Goal: Check status: Check status

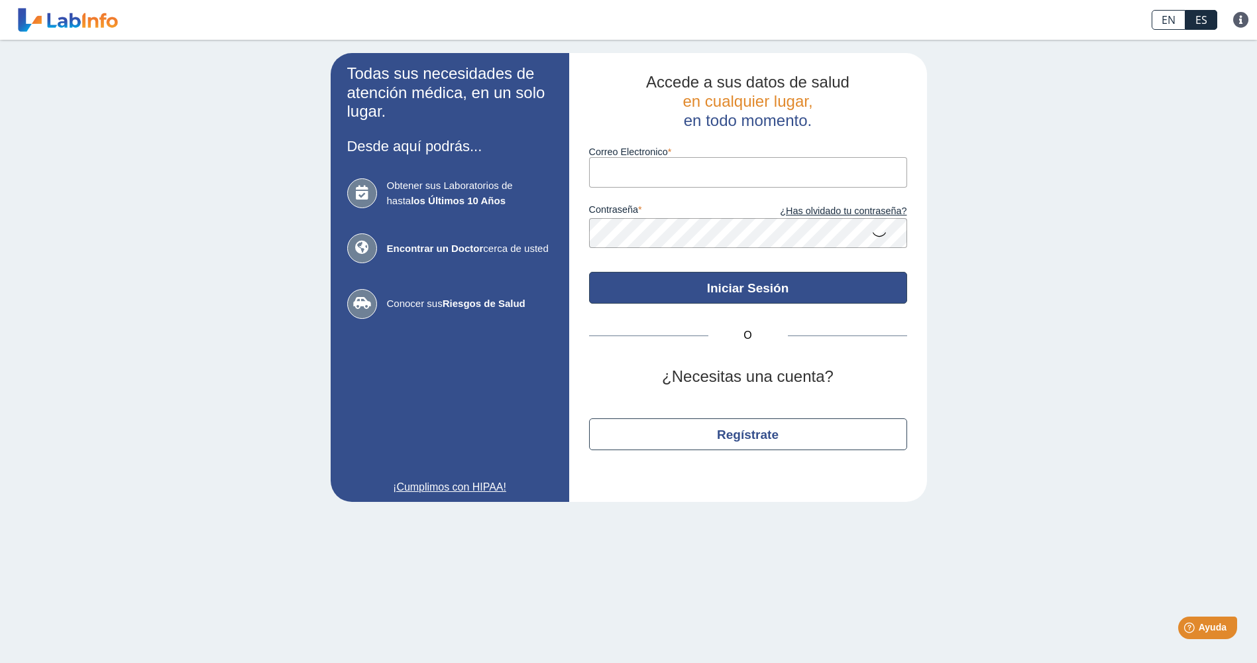
type input "[EMAIL_ADDRESS][DOMAIN_NAME]"
click at [769, 297] on button "Iniciar Sesión" at bounding box center [748, 288] width 318 height 32
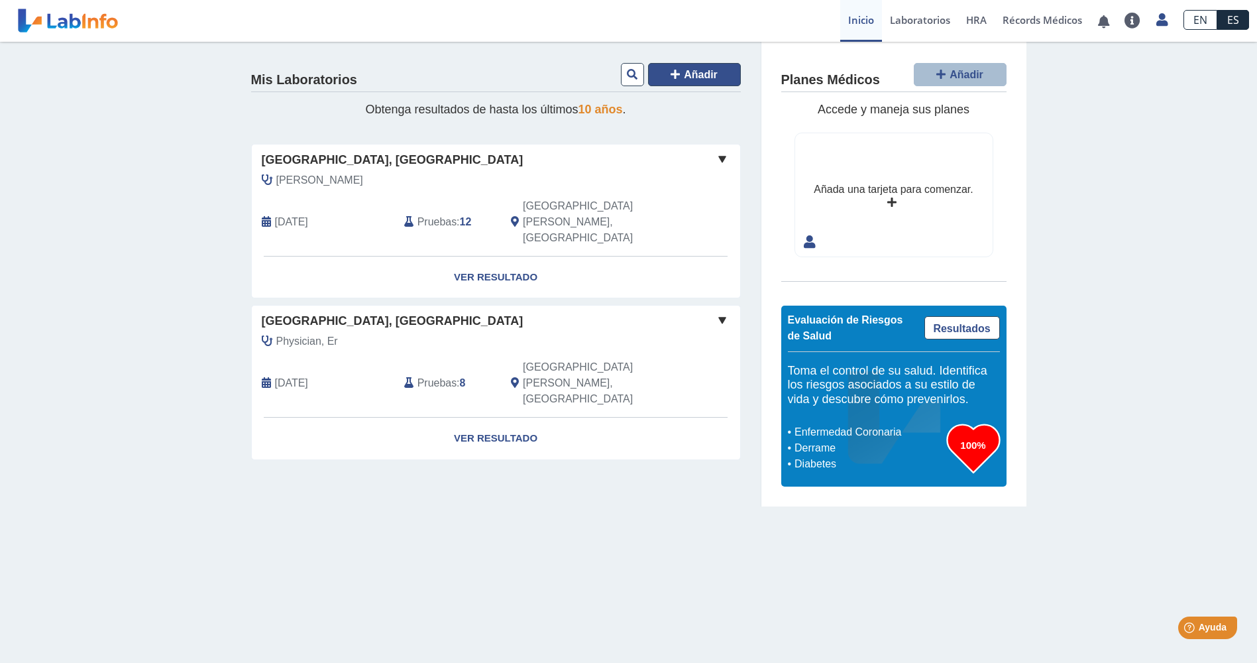
click at [700, 78] on span "Añadir" at bounding box center [701, 74] width 34 height 11
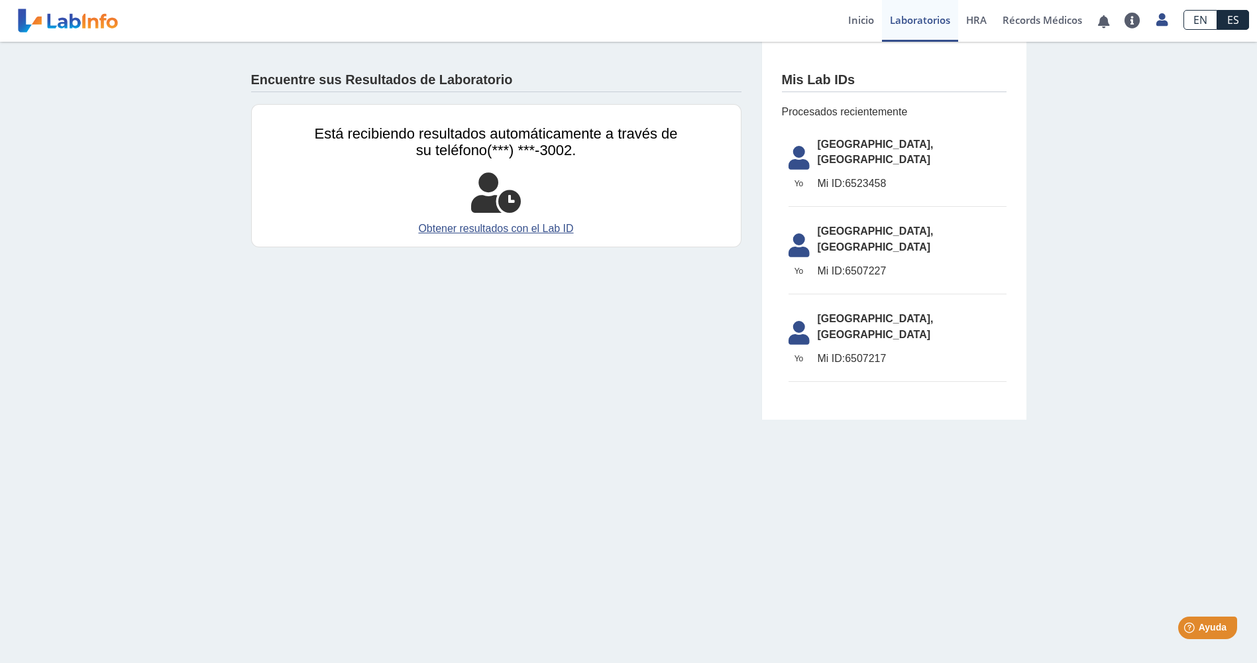
click at [834, 178] on span "Mi ID:" at bounding box center [832, 183] width 28 height 11
drag, startPoint x: 893, startPoint y: 168, endPoint x: 844, endPoint y: 171, distance: 49.1
click at [844, 176] on span "Mi ID: 6523458" at bounding box center [912, 184] width 189 height 16
click at [865, 176] on span "Mi ID: 6523458" at bounding box center [912, 184] width 189 height 16
drag, startPoint x: 848, startPoint y: 170, endPoint x: 893, endPoint y: 164, distance: 46.1
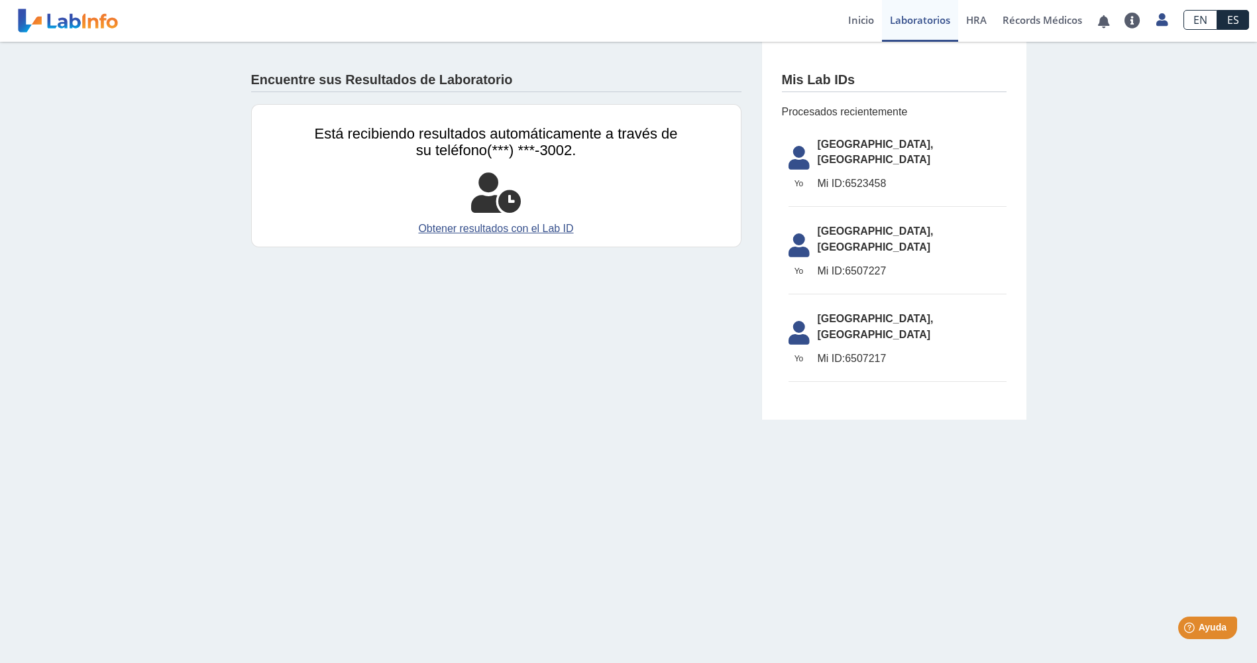
click at [893, 176] on span "Mi ID: 6523458" at bounding box center [912, 184] width 189 height 16
copy span "6523458"
click at [453, 230] on link "Obtener resultados con el Lab ID" at bounding box center [496, 229] width 363 height 16
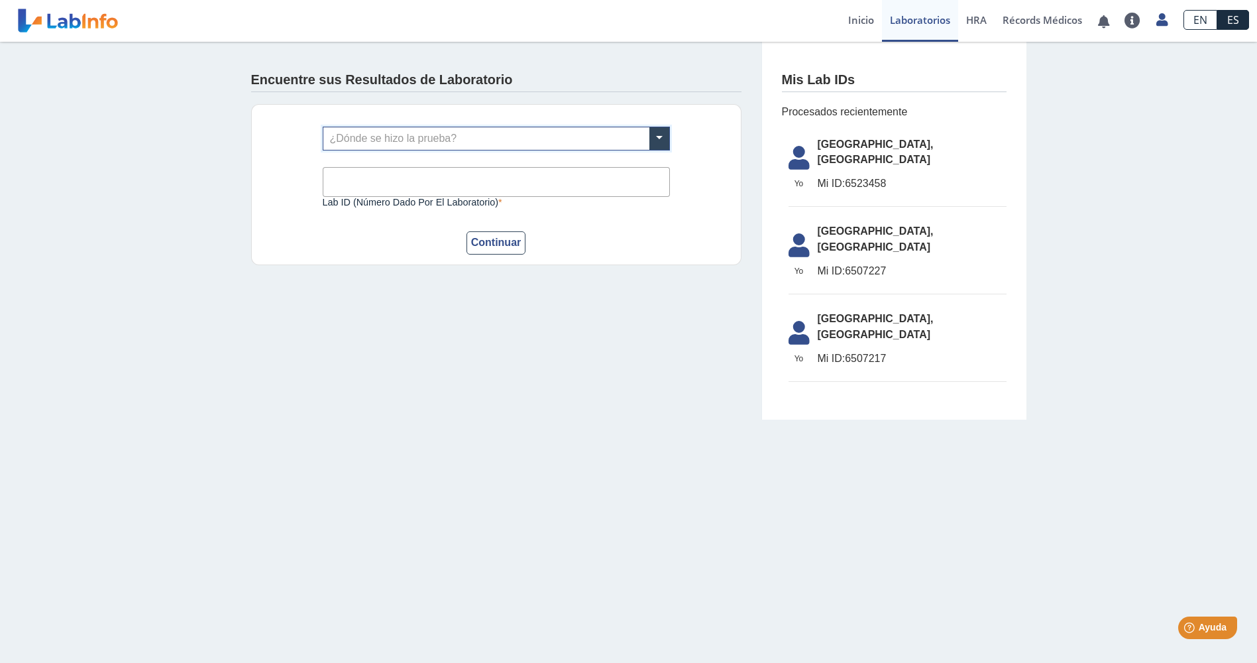
click at [402, 142] on input "text" at bounding box center [496, 138] width 346 height 23
click at [699, 433] on main "Encuentre sus Resultados de Laboratorio ¿Dónde se hizo la prueba? Lab ID (númer…" at bounding box center [628, 352] width 1257 height 621
click at [857, 23] on link "Inicio" at bounding box center [861, 21] width 42 height 42
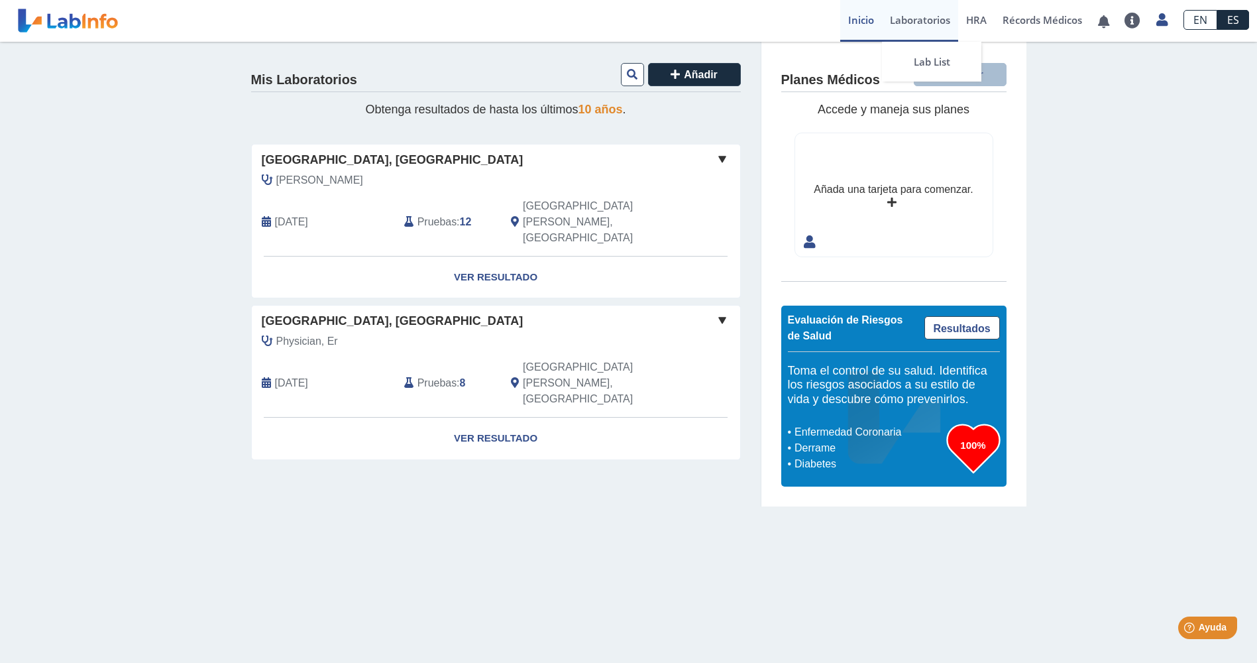
click at [924, 20] on link "Laboratorios" at bounding box center [920, 21] width 76 height 42
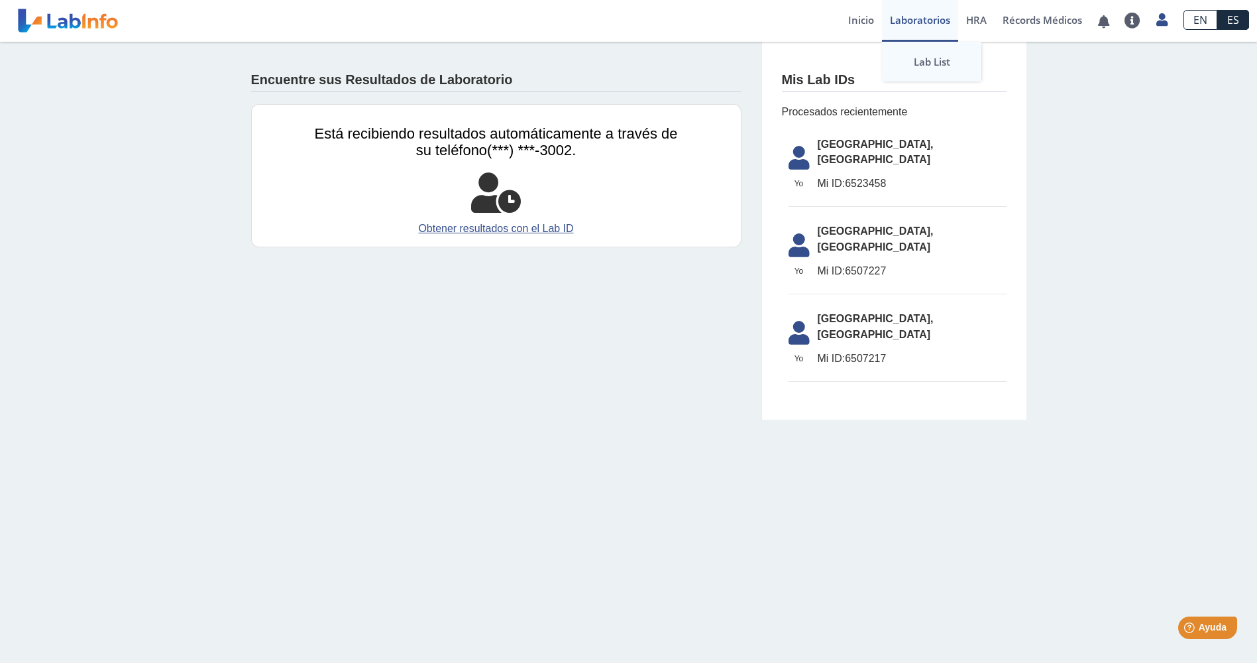
click at [929, 62] on link "Lab List" at bounding box center [931, 62] width 99 height 40
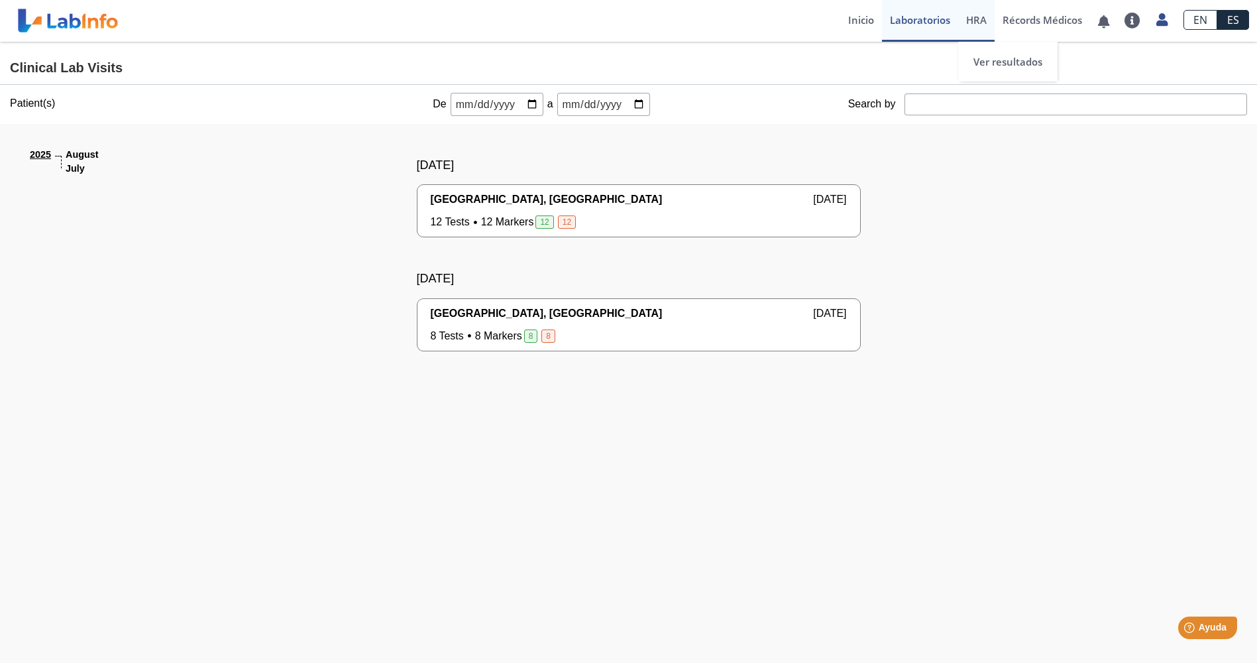
click at [977, 23] on span "HRA" at bounding box center [976, 19] width 21 height 13
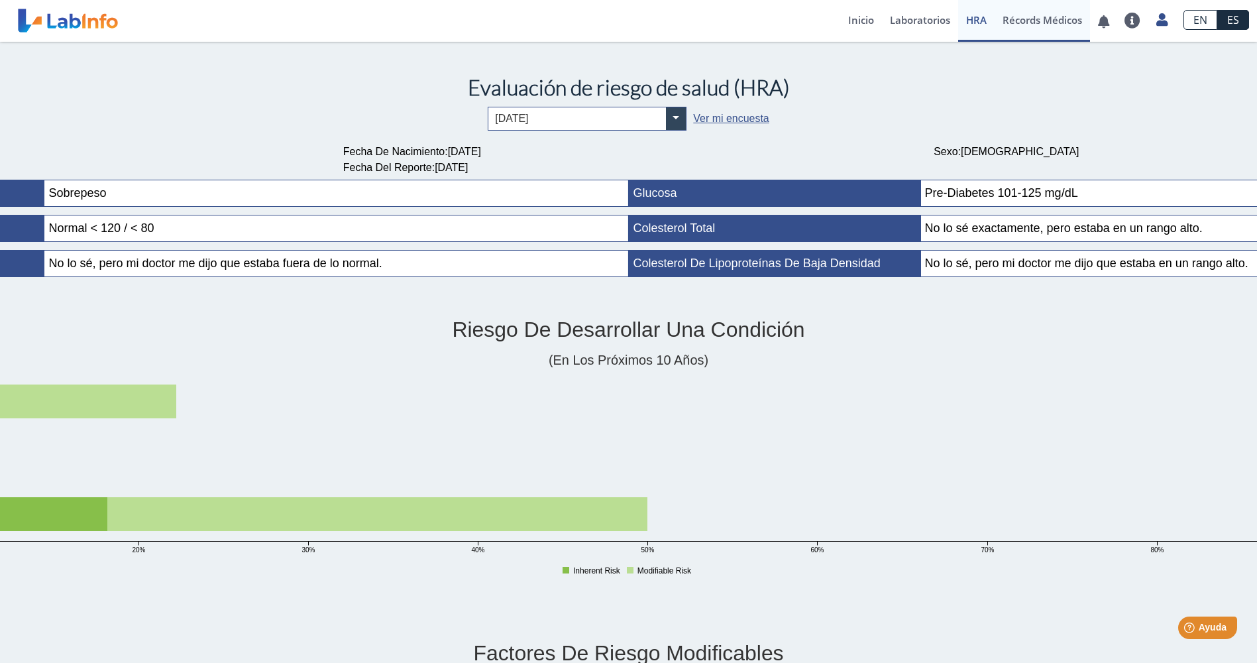
click at [1053, 23] on link "Récords Médicos" at bounding box center [1042, 21] width 95 height 42
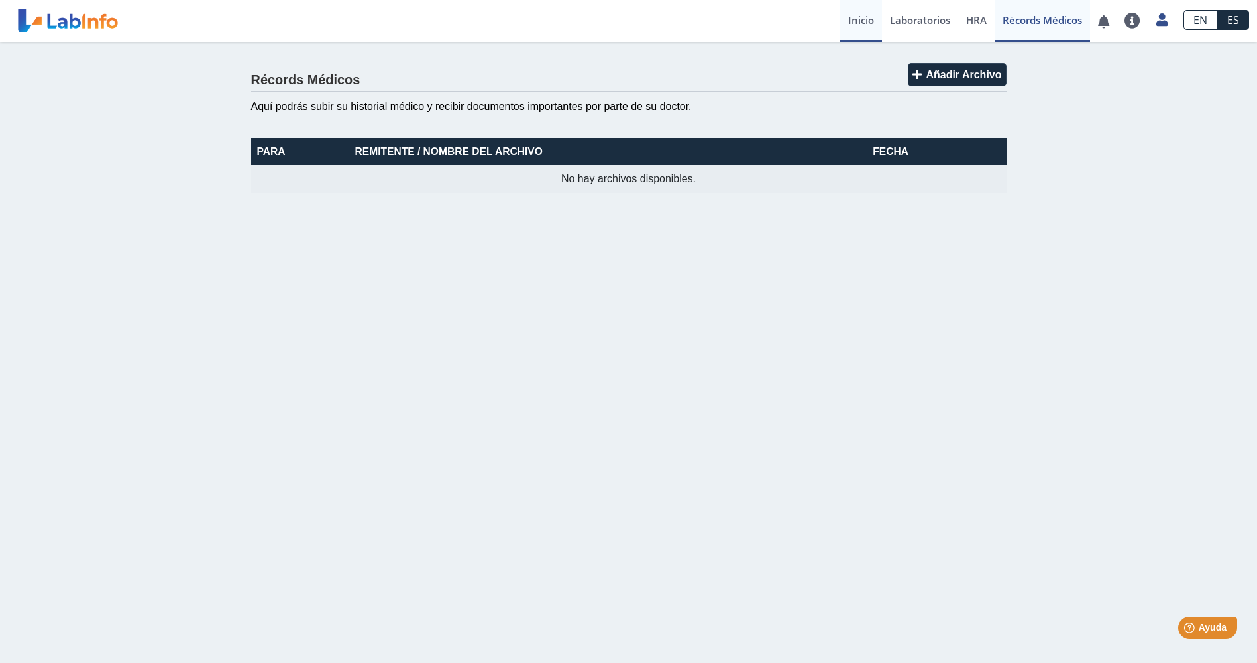
click at [860, 27] on link "Inicio" at bounding box center [861, 21] width 42 height 42
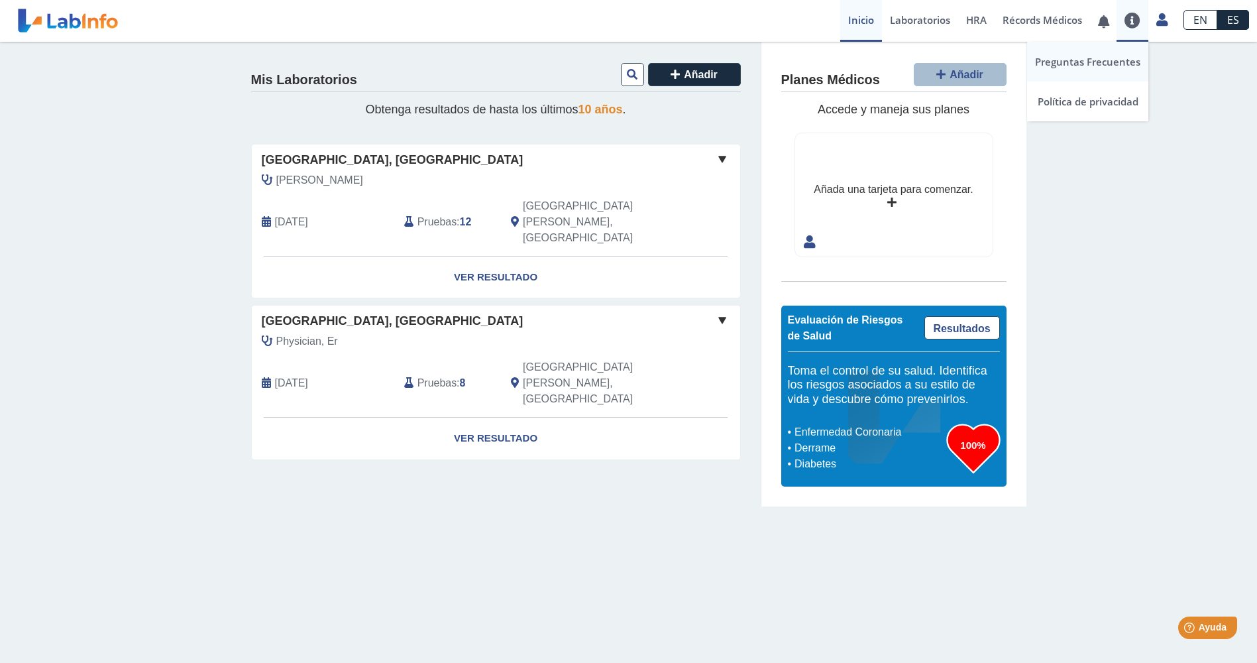
click at [1102, 60] on link "Preguntas Frecuentes" at bounding box center [1087, 62] width 121 height 40
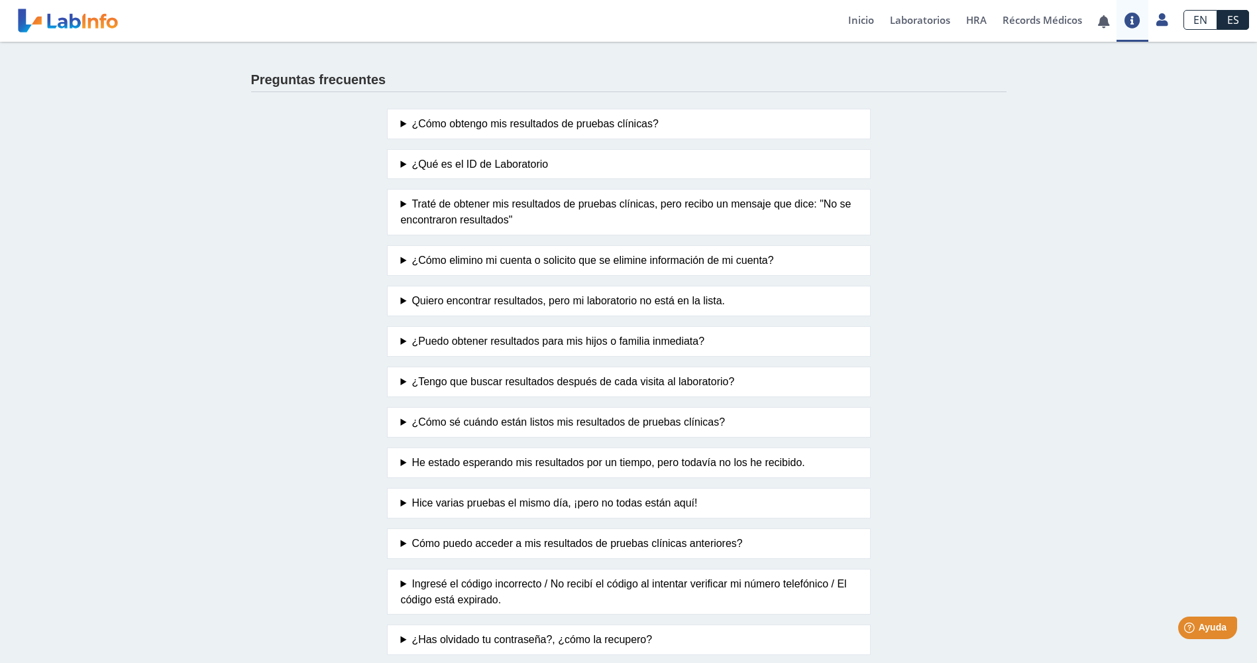
click at [437, 127] on summary "¿Cómo obtengo mis resultados de pruebas clínicas?" at bounding box center [629, 124] width 456 height 16
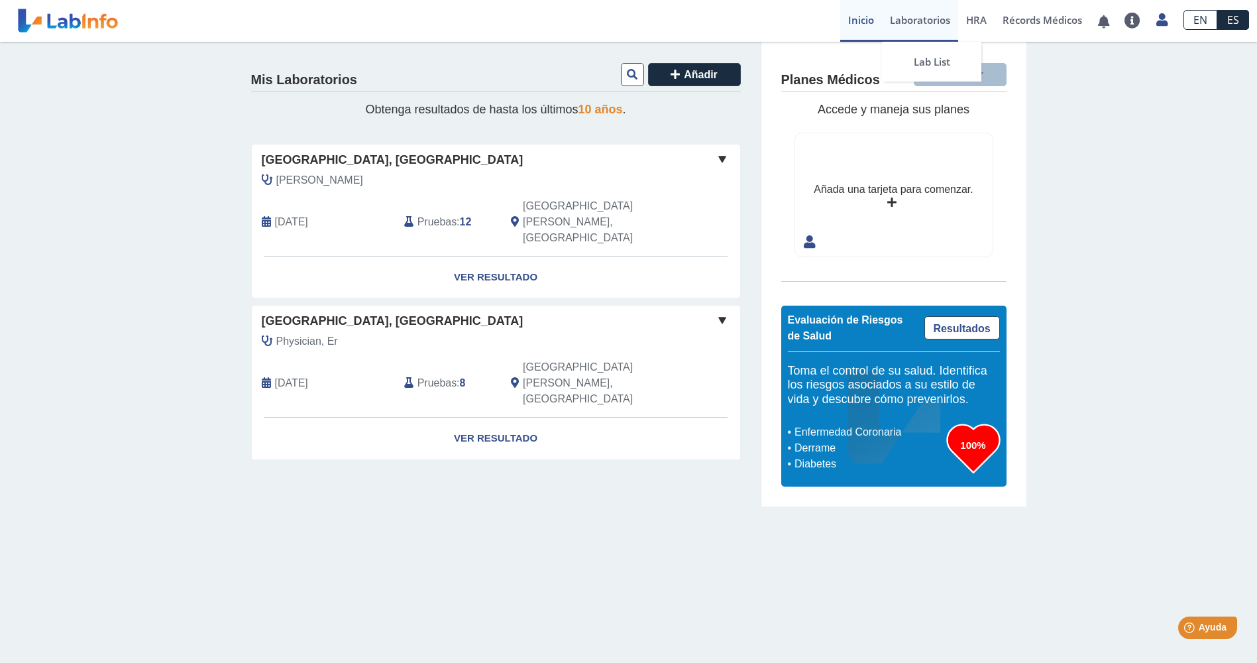
click at [924, 26] on link "Laboratorios" at bounding box center [920, 21] width 76 height 42
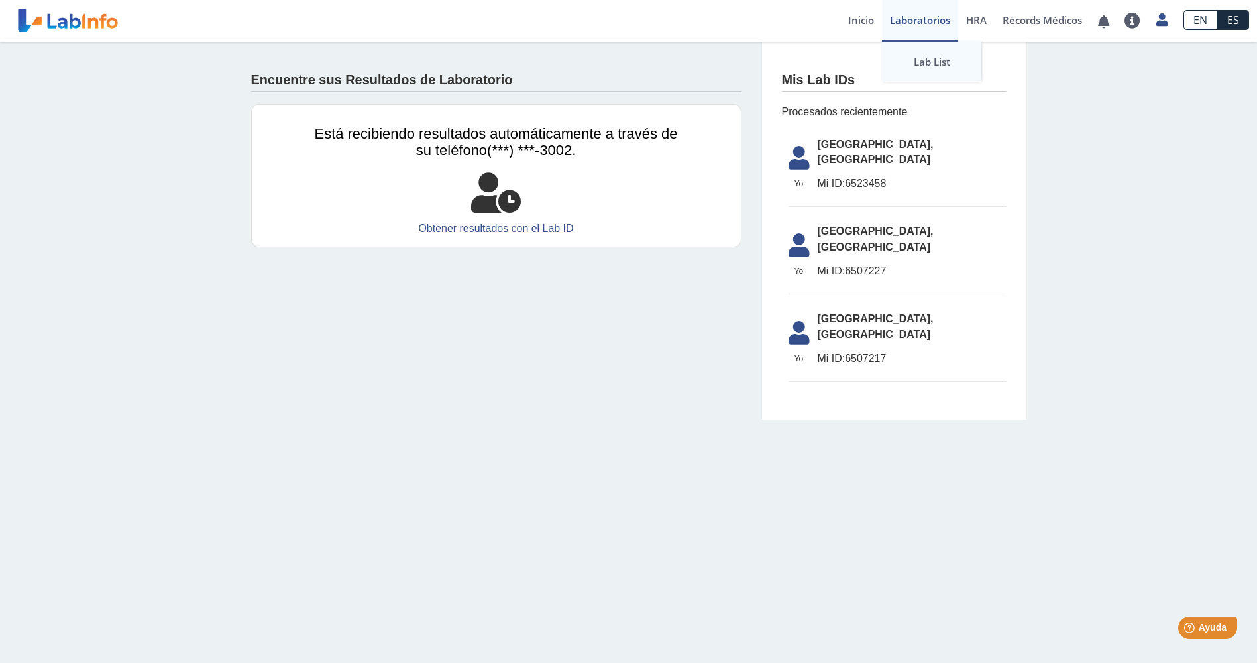
click at [928, 62] on link "Lab List" at bounding box center [931, 62] width 99 height 40
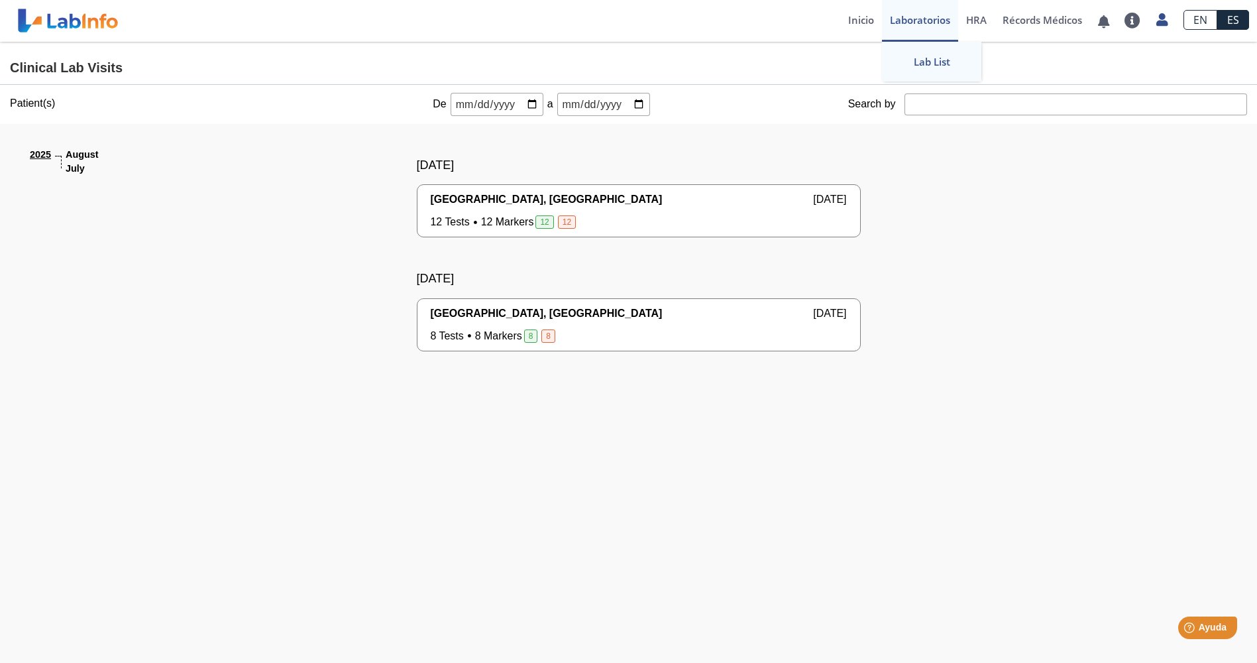
click at [919, 19] on link "Laboratorios" at bounding box center [920, 21] width 76 height 42
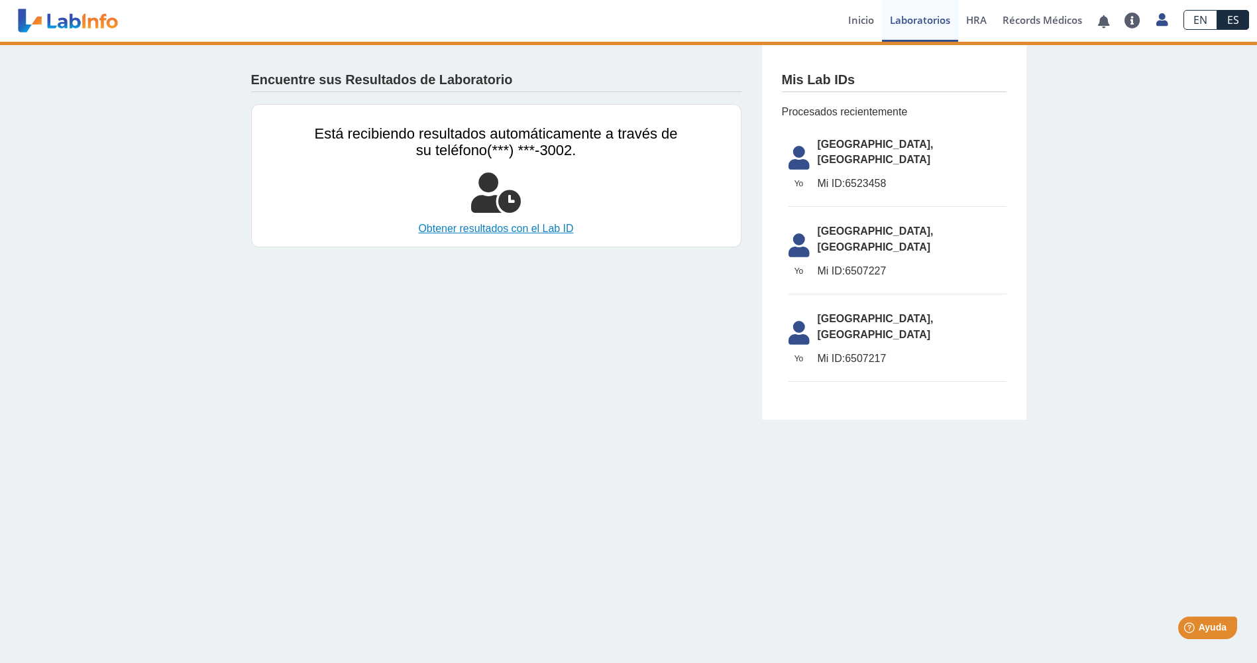
click at [480, 231] on link "Obtener resultados con el Lab ID" at bounding box center [496, 229] width 363 height 16
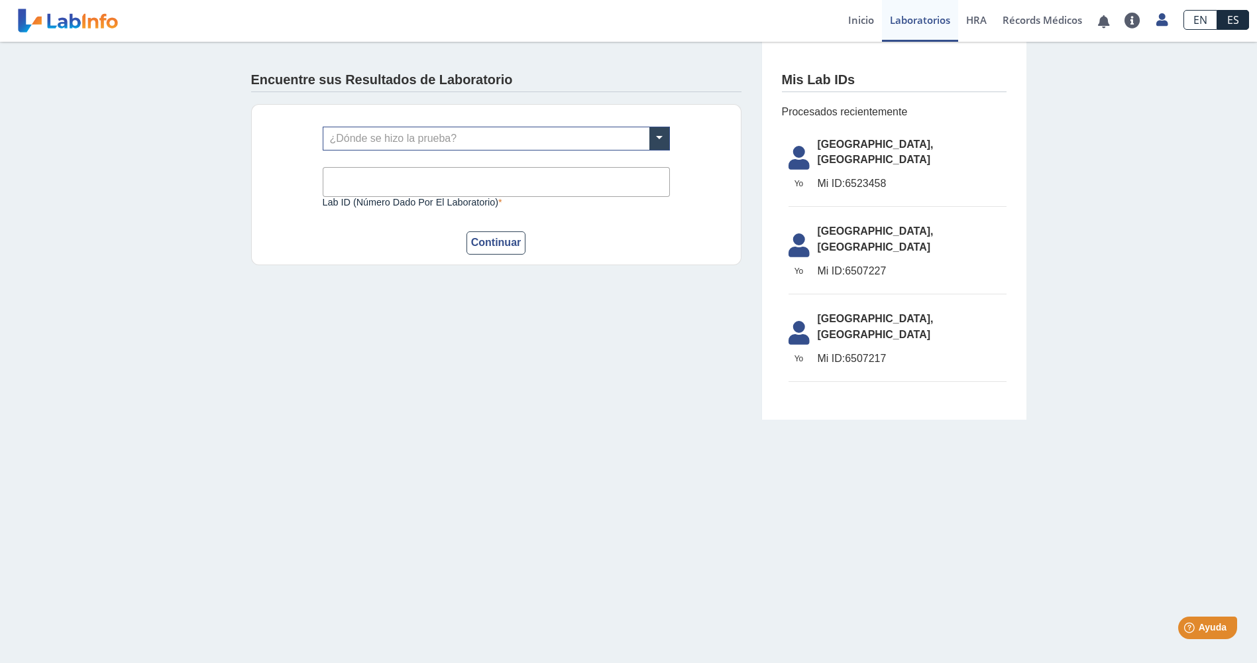
drag, startPoint x: 849, startPoint y: 165, endPoint x: 913, endPoint y: 167, distance: 63.6
click at [913, 176] on span "Mi ID: 6523458" at bounding box center [912, 184] width 189 height 16
copy span "6523458"
click at [369, 177] on input "Lab ID (número dado por el laboratorio)" at bounding box center [496, 182] width 347 height 30
paste input "6523458"
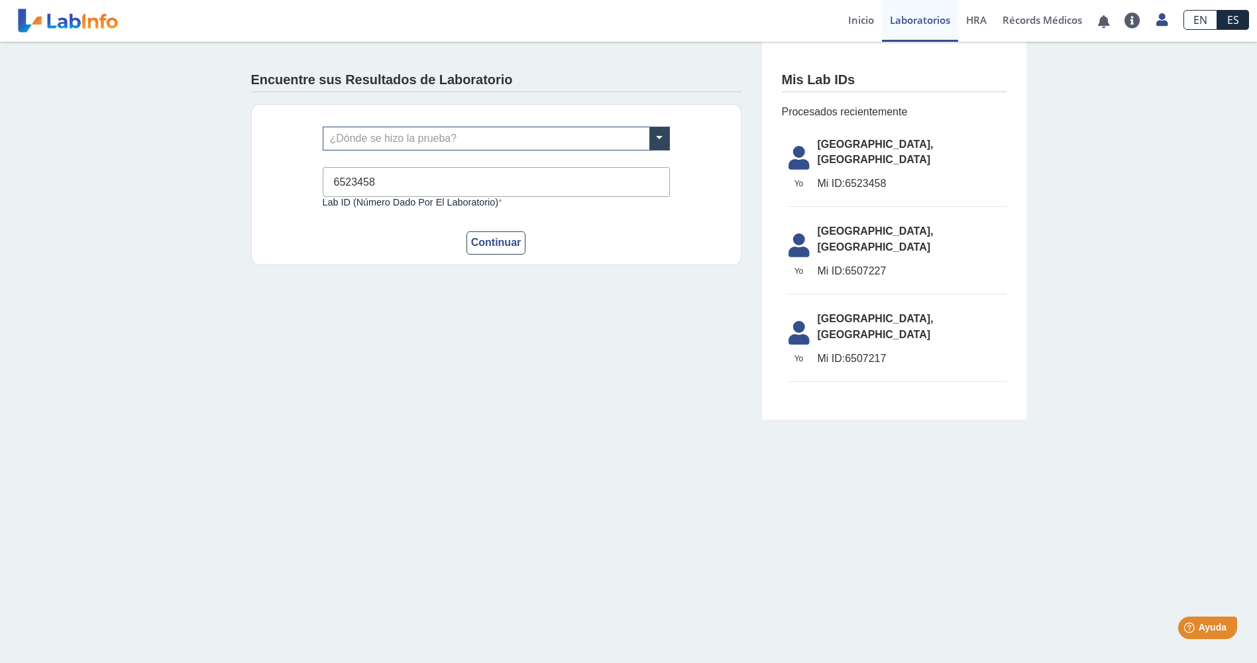
type input "6523458"
click at [371, 142] on input "text" at bounding box center [496, 138] width 346 height 23
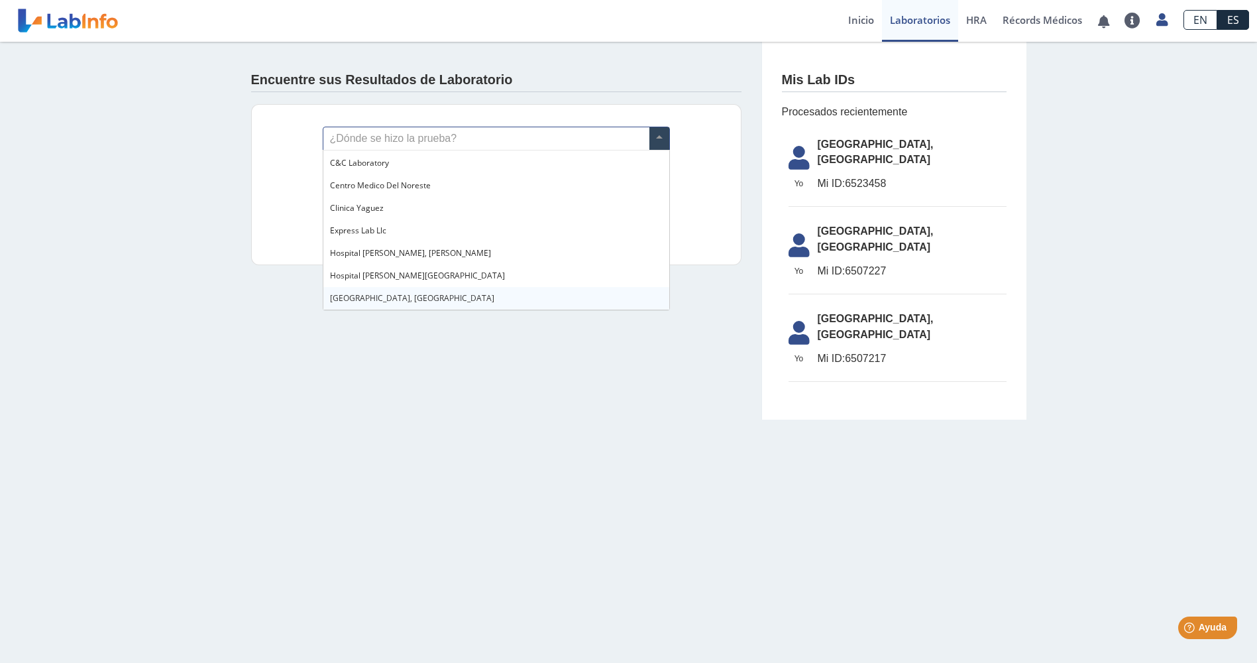
scroll to position [44, 0]
click at [370, 279] on span "[GEOGRAPHIC_DATA], [GEOGRAPHIC_DATA]" at bounding box center [412, 275] width 164 height 11
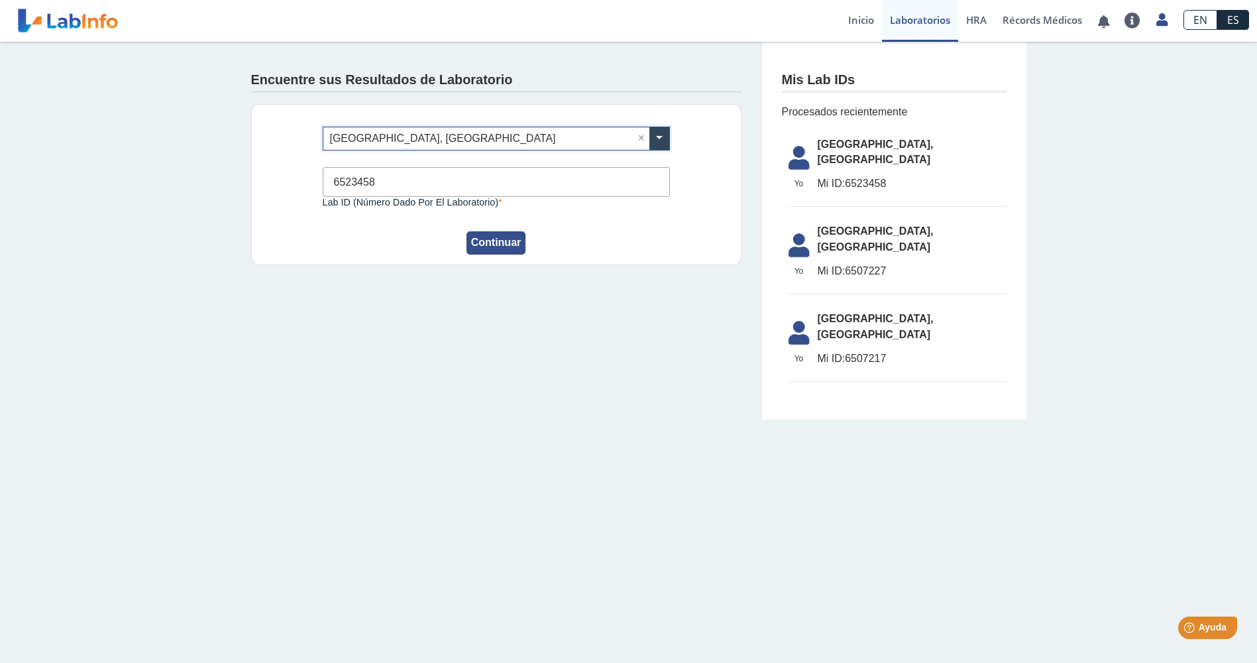
click at [499, 247] on button "Continuar" at bounding box center [497, 242] width 60 height 23
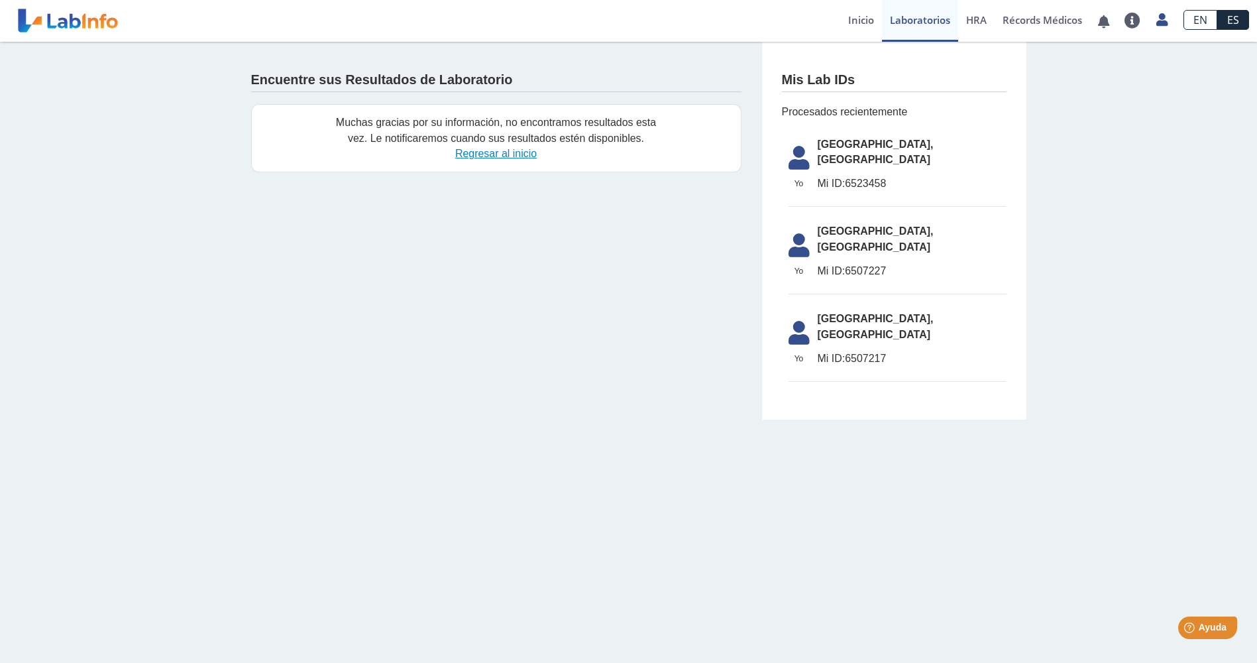
click at [480, 155] on link "Regresar al inicio" at bounding box center [496, 153] width 82 height 11
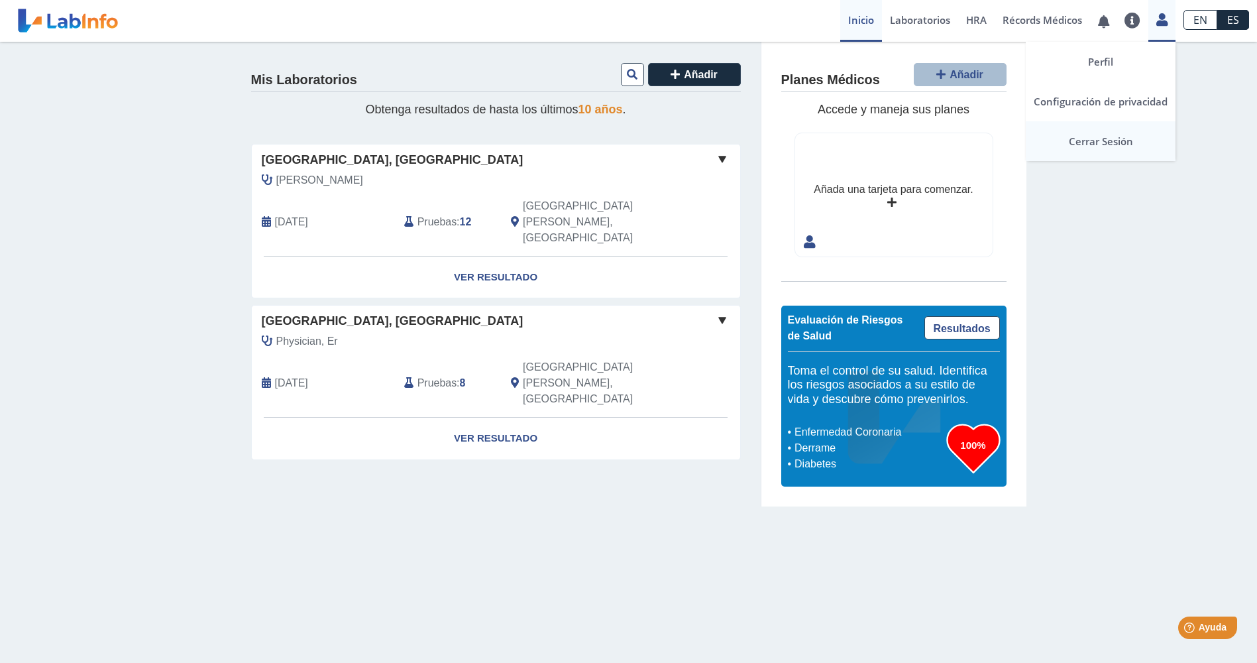
click at [1106, 139] on link "Cerrar Sesión" at bounding box center [1101, 141] width 150 height 40
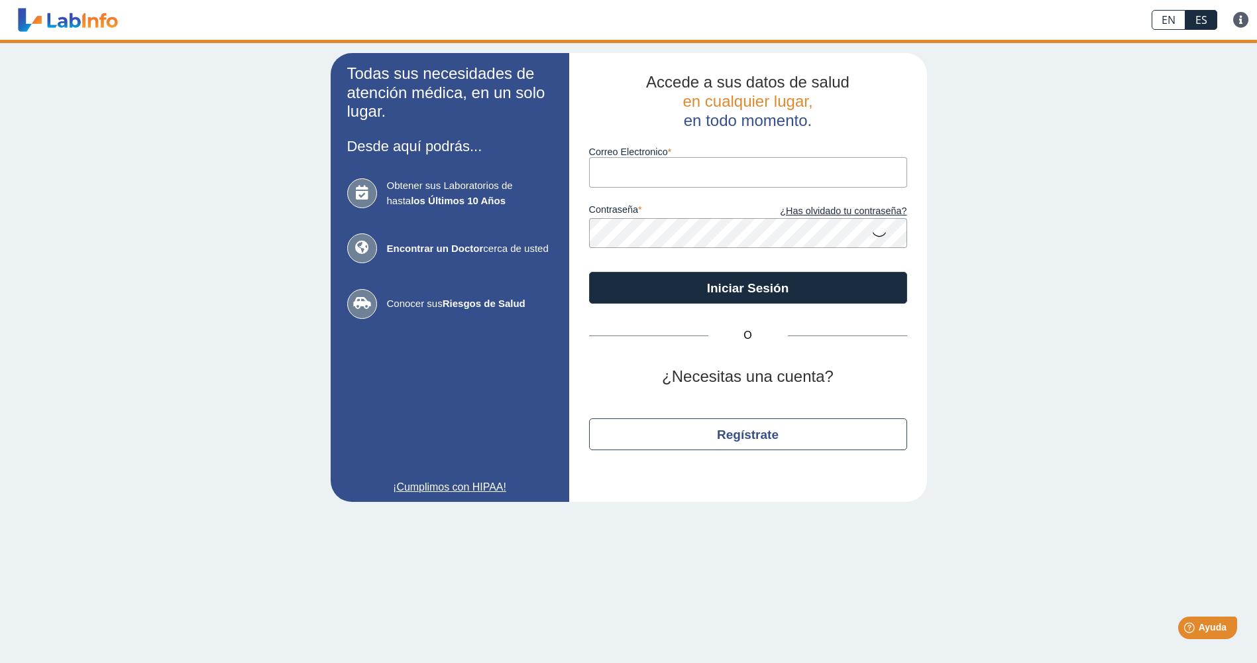
type input "[EMAIL_ADDRESS][DOMAIN_NAME]"
